Goal: Find specific page/section: Find specific page/section

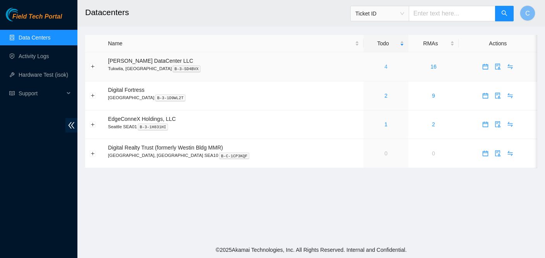
click at [385, 67] on link "4" at bounding box center [386, 67] width 3 height 6
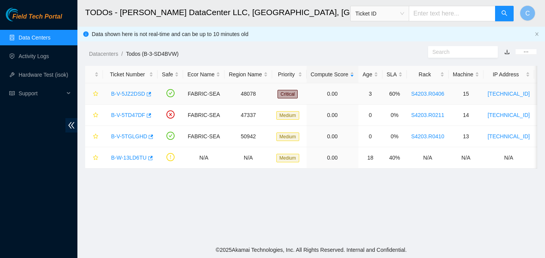
click at [131, 94] on link "B-V-5JZ2DSD" at bounding box center [128, 94] width 34 height 6
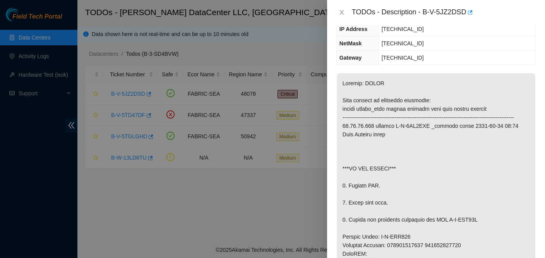
scroll to position [116, 0]
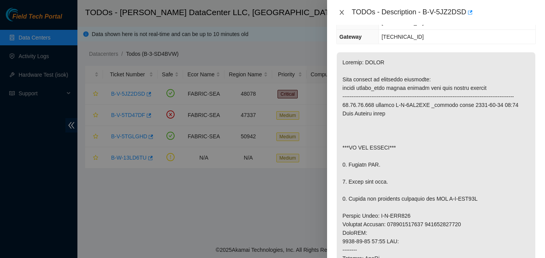
click at [341, 15] on icon "close" at bounding box center [342, 12] width 6 height 6
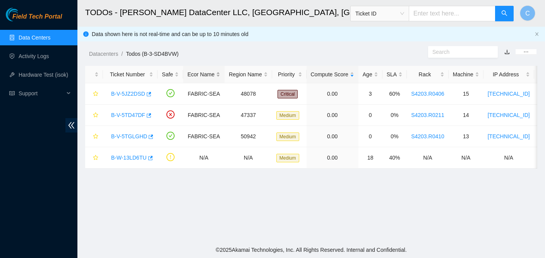
scroll to position [125, 0]
